Goal: Information Seeking & Learning: Learn about a topic

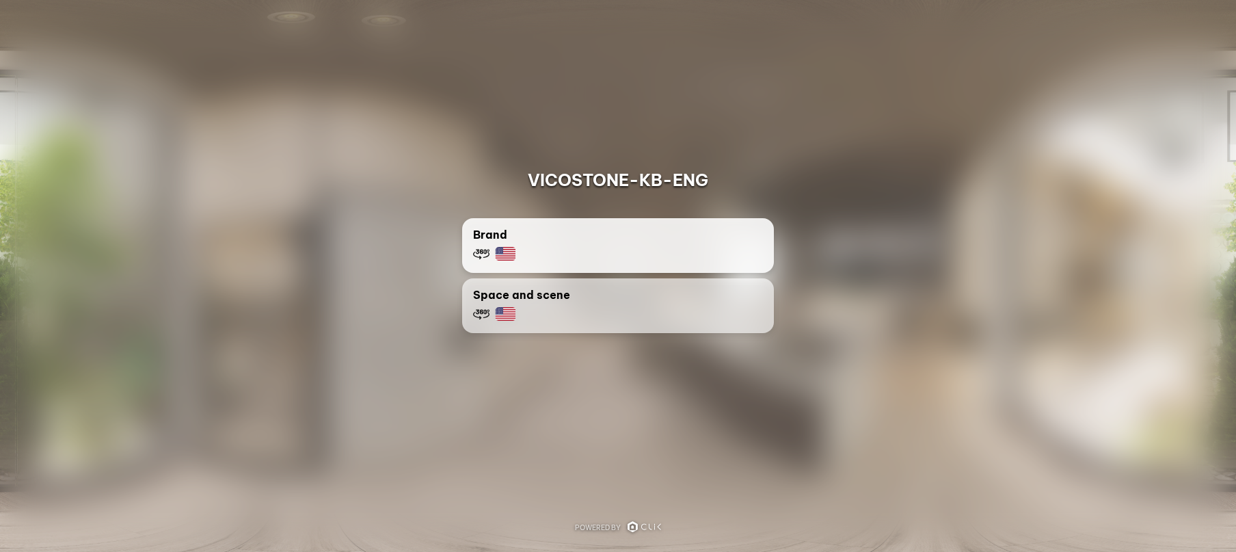
click at [502, 252] on img at bounding box center [505, 254] width 21 height 14
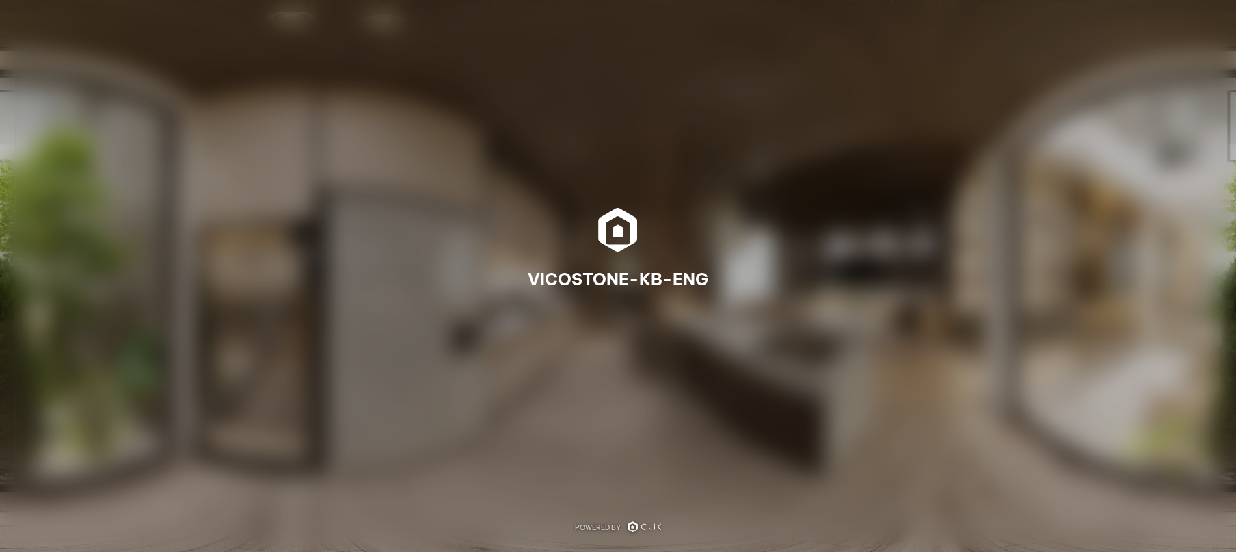
drag, startPoint x: 304, startPoint y: 301, endPoint x: 323, endPoint y: 280, distance: 28.5
click at [323, 280] on div "VICOSTONE-KB-ENG" at bounding box center [618, 276] width 1236 height 82
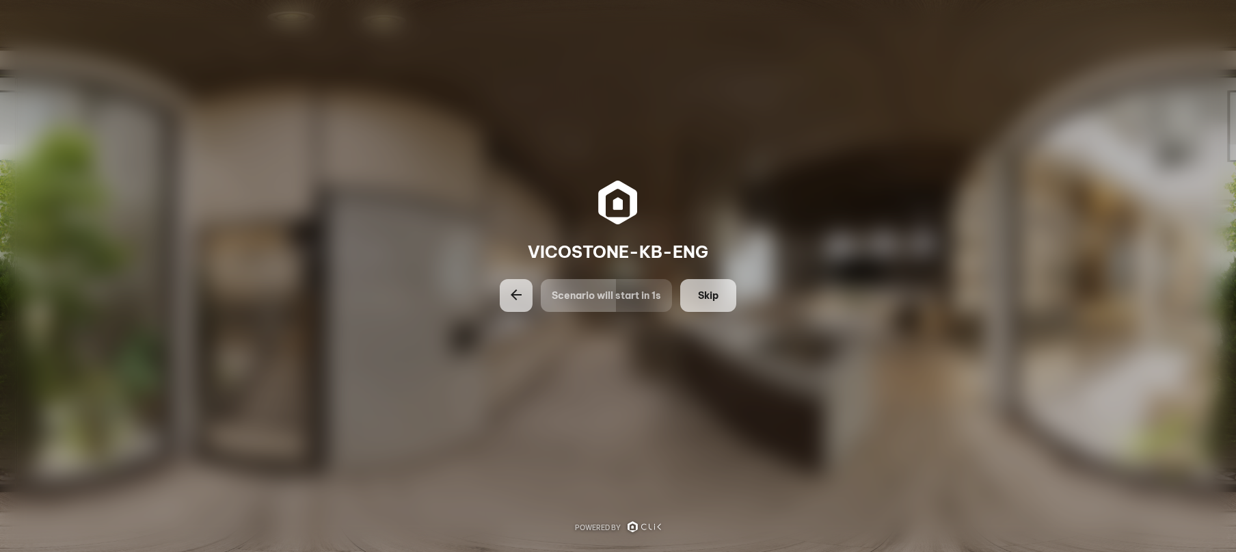
click at [709, 289] on span "Skip" at bounding box center [708, 295] width 21 height 14
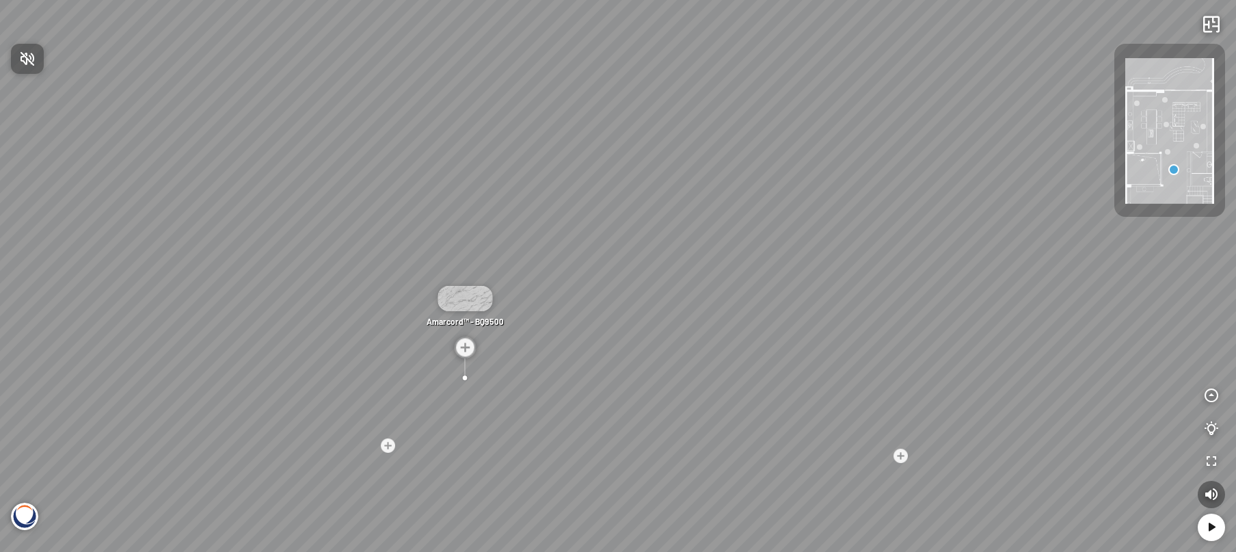
drag, startPoint x: 886, startPoint y: 333, endPoint x: 569, endPoint y: 237, distance: 331.3
click at [576, 237] on div at bounding box center [618, 276] width 1236 height 552
click at [389, 444] on div at bounding box center [388, 445] width 18 height 18
click at [685, 272] on div at bounding box center [688, 276] width 18 height 18
drag, startPoint x: 839, startPoint y: 273, endPoint x: 253, endPoint y: 158, distance: 597.0
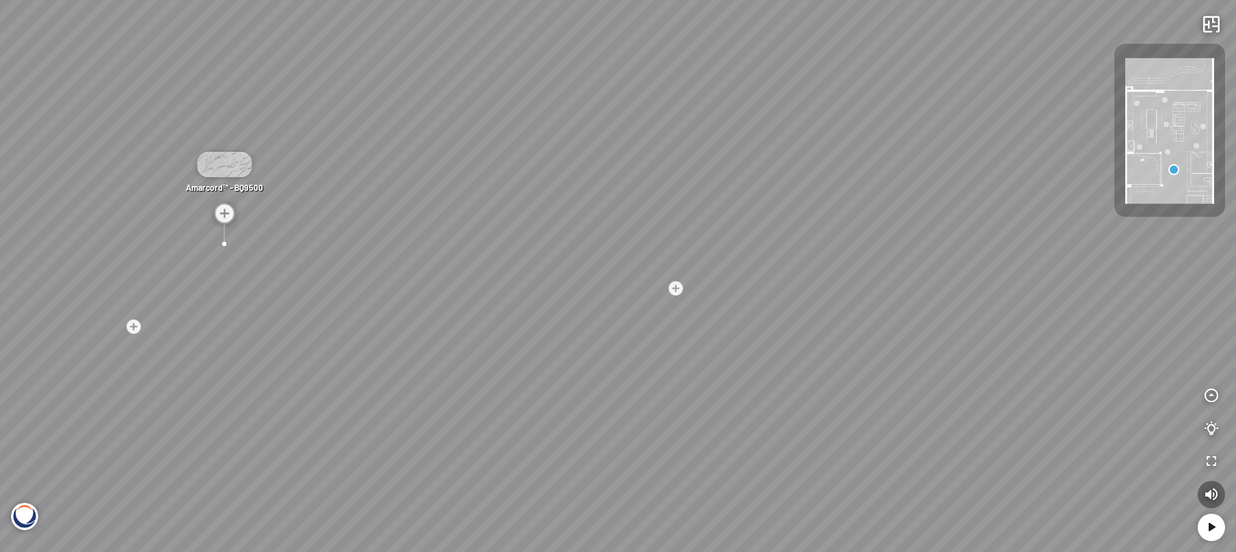
click at [262, 158] on div "Madreperola® - BQ8891 Amarcord™ - BQ9500 Bahia™ - BQ8883 Venatino® - BQ8660" at bounding box center [618, 276] width 1236 height 552
drag, startPoint x: 784, startPoint y: 260, endPoint x: 174, endPoint y: 54, distance: 643.6
click at [196, 55] on div "Madreperola® - BQ8891 Amarcord™ - BQ9500 Bahia™ - BQ8883 Venatino® - BQ8660" at bounding box center [618, 276] width 1236 height 552
drag, startPoint x: 580, startPoint y: 95, endPoint x: 243, endPoint y: 470, distance: 503.9
click at [243, 470] on div "Madreperola® - BQ8891 Amarcord™ - BQ9500 Bahia™ - BQ8883 Venatino® - BQ8660" at bounding box center [618, 276] width 1236 height 552
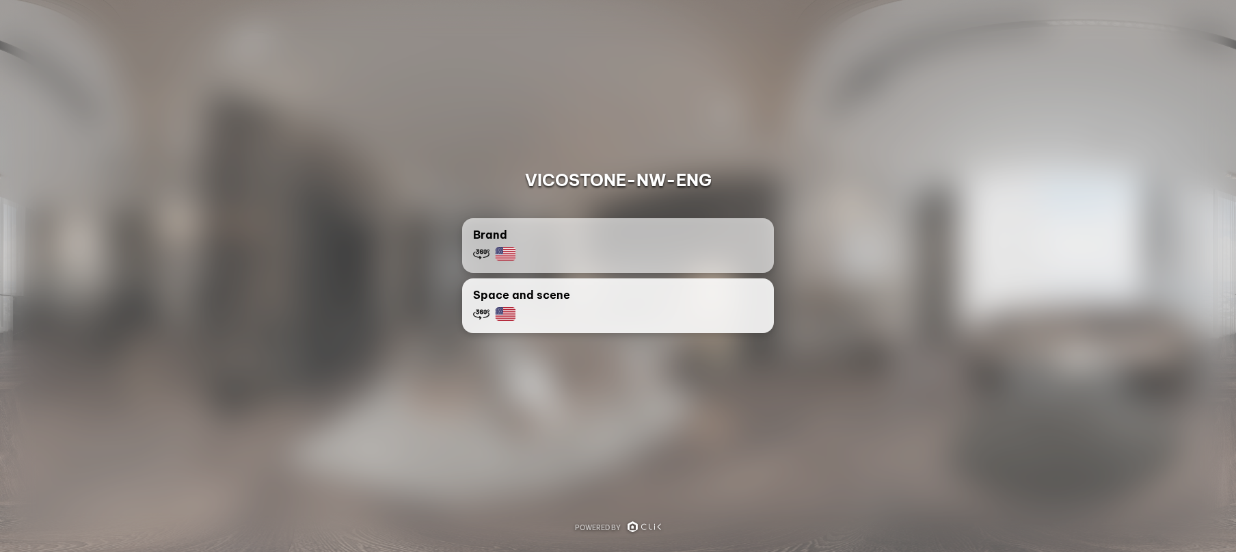
click at [494, 317] on div at bounding box center [494, 314] width 42 height 16
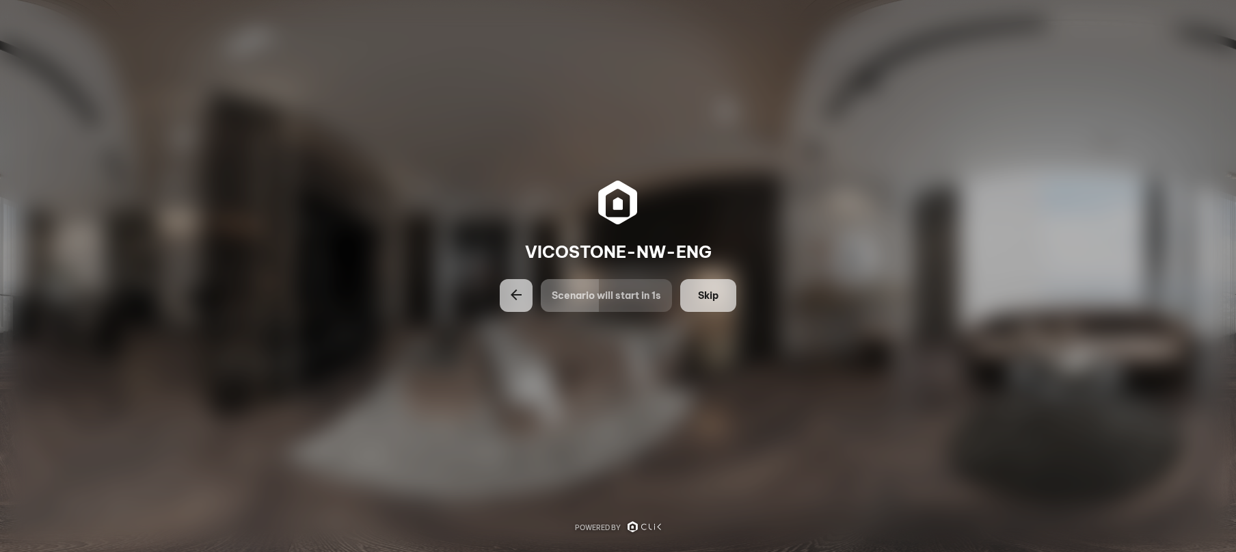
click at [718, 294] on span "Skip" at bounding box center [708, 295] width 21 height 14
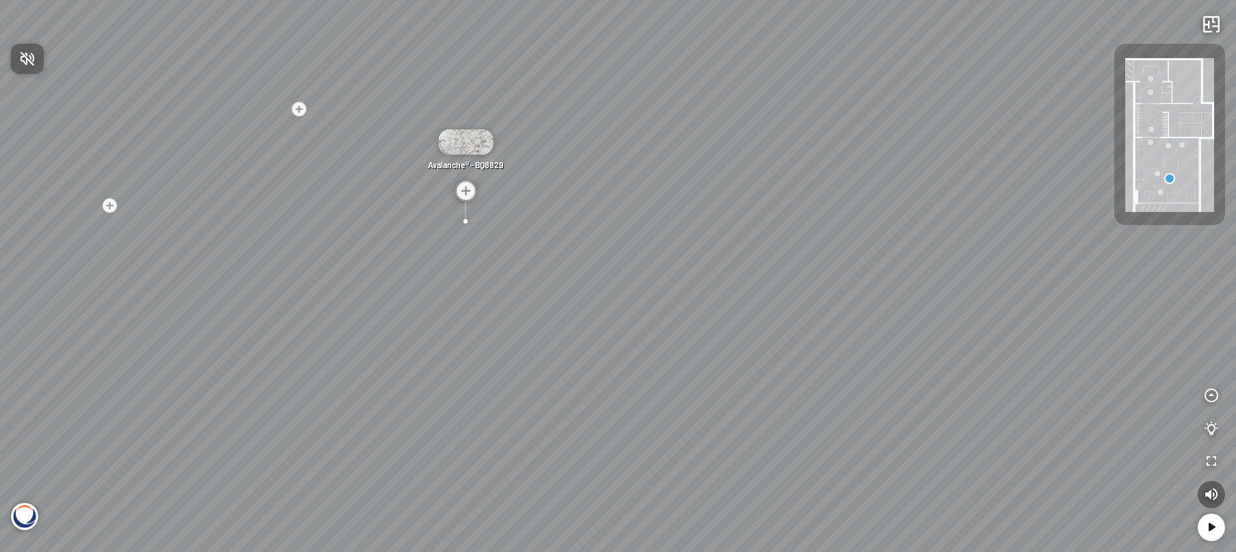
drag, startPoint x: 295, startPoint y: 347, endPoint x: 504, endPoint y: 253, distance: 228.6
click at [504, 253] on div at bounding box center [618, 276] width 1236 height 552
drag, startPoint x: 264, startPoint y: 279, endPoint x: 703, endPoint y: 264, distance: 439.1
click at [701, 264] on div "Majestic Black™ - BQ9611 Nero Marquina® - BQ8740 Vivalioro™ - BQ8918 Vivalioro™…" at bounding box center [618, 276] width 1236 height 552
drag, startPoint x: 416, startPoint y: 293, endPoint x: 971, endPoint y: 322, distance: 555.9
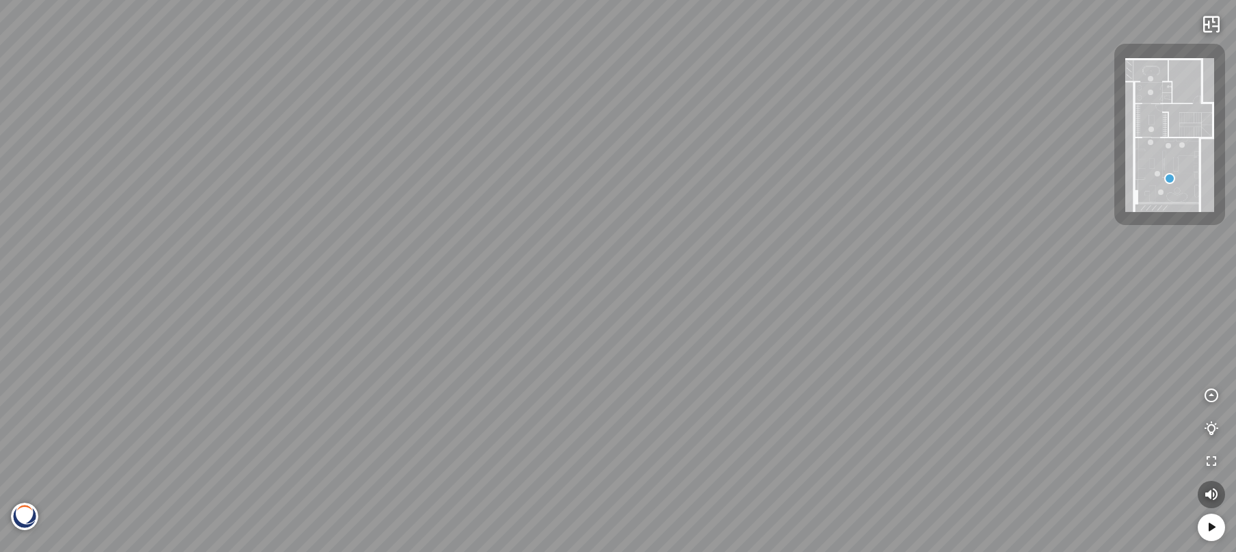
click at [971, 322] on div "Majestic Black™ - BQ9611 Nero Marquina® - BQ8740 Vivalioro™ - BQ8918 Vivalioro™…" at bounding box center [618, 276] width 1236 height 552
drag, startPoint x: 518, startPoint y: 407, endPoint x: 921, endPoint y: 297, distance: 417.6
click at [921, 297] on div "Majestic Black™ - BQ9611 Nero Marquina® - BQ8740 Vivalioro™ - BQ8918 Vivalioro™…" at bounding box center [618, 276] width 1236 height 552
click at [516, 409] on div "Majestic Black™ - BQ9611 Nero Marquina® - BQ8740 Vivalioro™ - BQ8918 Vivalioro™…" at bounding box center [618, 276] width 1236 height 552
drag, startPoint x: 1022, startPoint y: 366, endPoint x: 409, endPoint y: 161, distance: 645.9
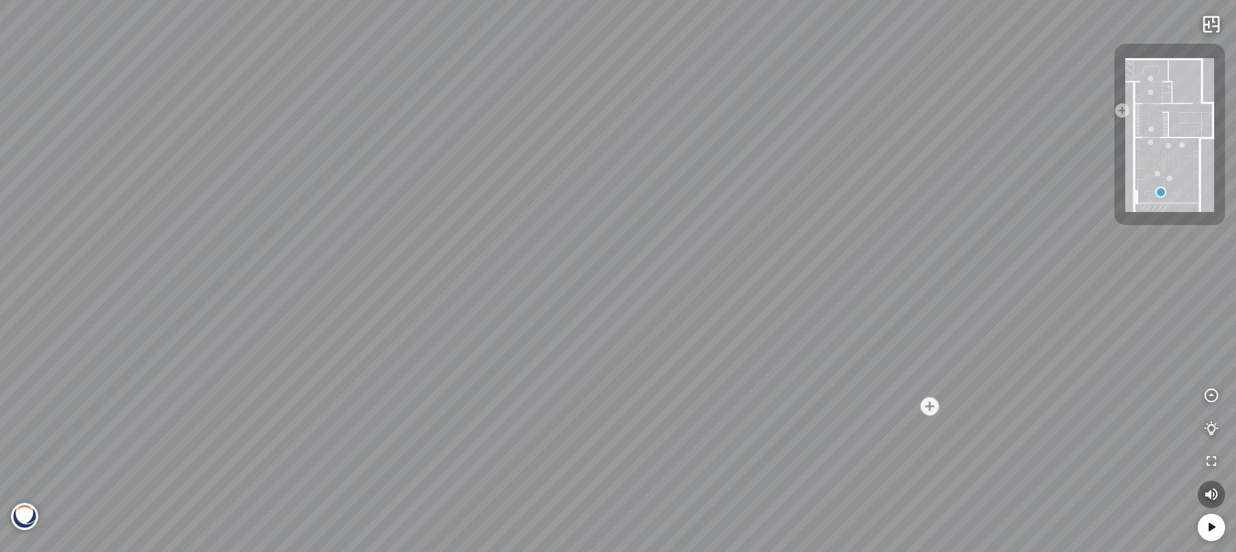
click at [418, 162] on div "Nero Marquina® - BQ8740 White Fusion™ - BQ8825 Nero Marquina® - BQ8740 Nero Mar…" at bounding box center [618, 276] width 1236 height 552
drag, startPoint x: 718, startPoint y: 238, endPoint x: 107, endPoint y: 386, distance: 628.7
click at [107, 386] on div "Nero Marquina® - BQ8740 White Fusion™ - BQ8825 Nero Marquina® - BQ8740 Nero Mar…" at bounding box center [618, 276] width 1236 height 552
drag, startPoint x: 670, startPoint y: 287, endPoint x: 103, endPoint y: 308, distance: 567.1
click at [103, 309] on div "Nero Marquina® - BQ8740 White Fusion™ - BQ8825 Nero Marquina® - BQ8740 Nero Mar…" at bounding box center [618, 276] width 1236 height 552
